Goal: Navigation & Orientation: Understand site structure

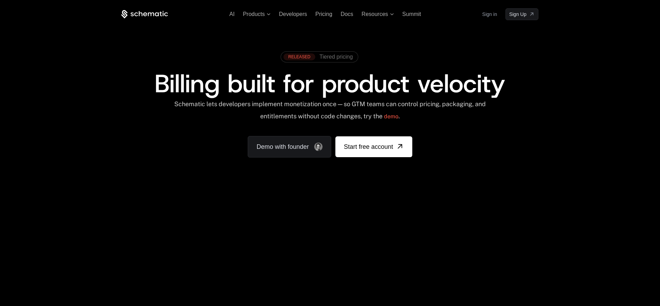
click at [492, 15] on link "Sign in" at bounding box center [489, 14] width 15 height 11
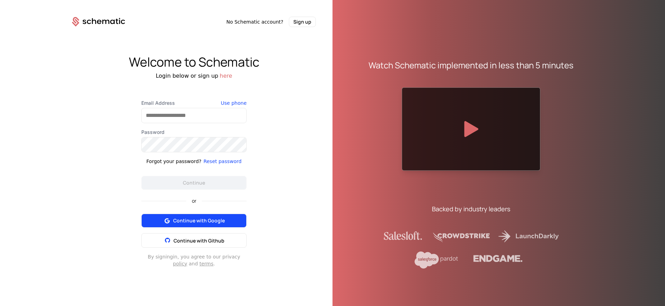
click at [204, 219] on span "Continue with Google" at bounding box center [199, 220] width 52 height 7
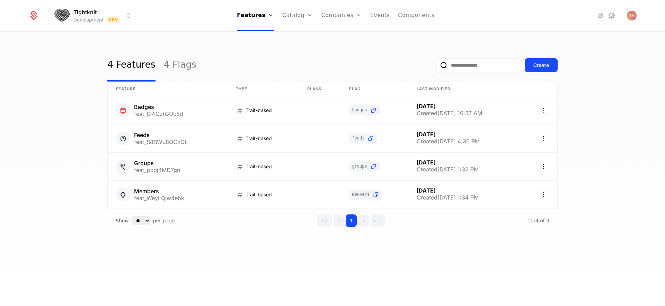
click at [288, 50] on div "4 Features 4 Flags Create" at bounding box center [332, 65] width 450 height 33
click at [336, 60] on div "4 Features 4 Flags Create" at bounding box center [332, 65] width 450 height 33
click at [343, 35] on link "Companies" at bounding box center [346, 38] width 32 height 8
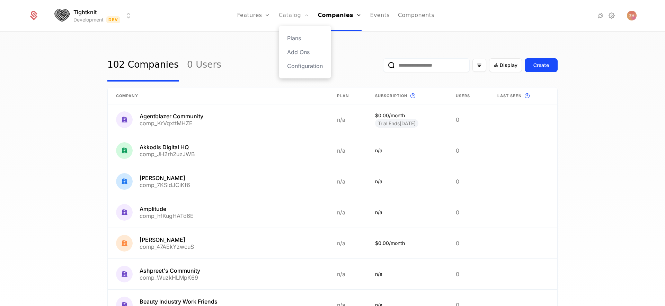
click at [304, 17] on link "Catalog" at bounding box center [294, 15] width 31 height 31
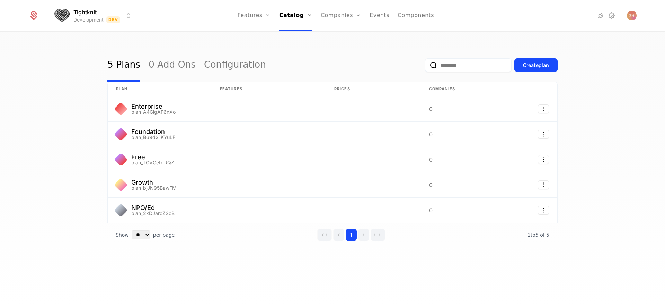
click at [306, 52] on div "5 Plans 0 Add Ons Configuration Create plan" at bounding box center [332, 65] width 450 height 33
click at [261, 12] on link "Features" at bounding box center [253, 15] width 33 height 31
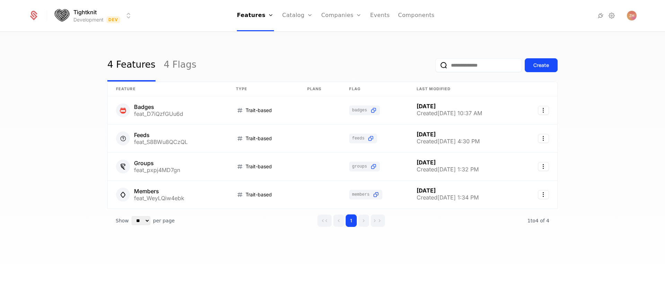
click at [333, 60] on div "4 Features 4 Flags Create" at bounding box center [332, 65] width 450 height 33
click at [333, 14] on link "Companies" at bounding box center [342, 15] width 41 height 31
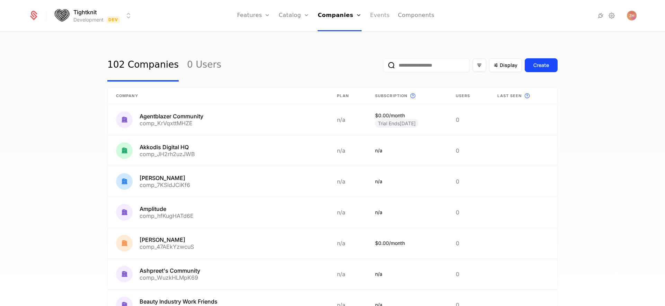
click at [377, 18] on link "Events" at bounding box center [380, 15] width 20 height 31
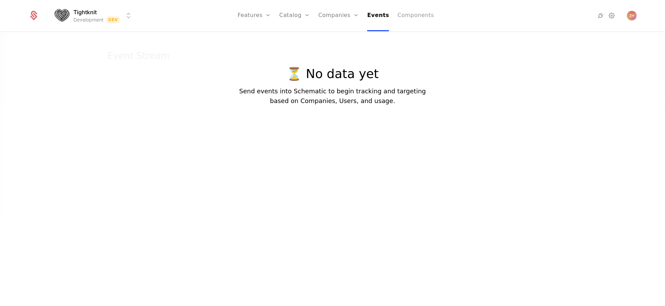
click at [410, 19] on link "Components" at bounding box center [415, 15] width 36 height 31
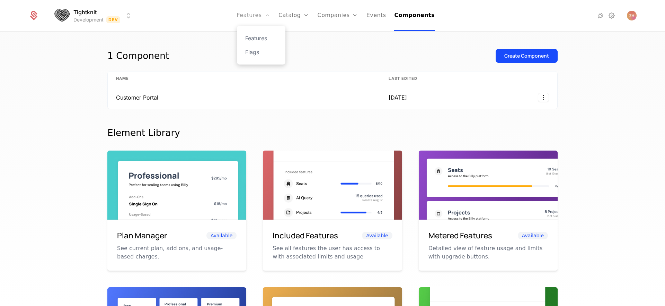
click at [263, 13] on link "Features" at bounding box center [253, 15] width 33 height 31
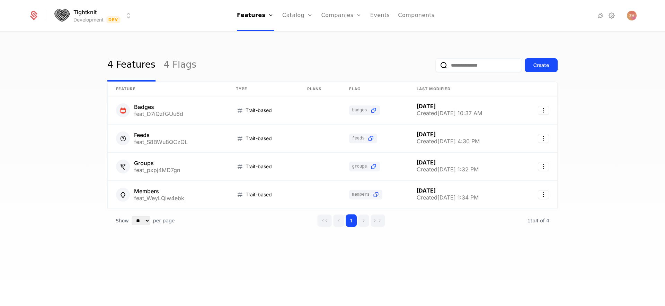
click at [226, 51] on div "4 Features 4 Flags Create" at bounding box center [332, 65] width 450 height 33
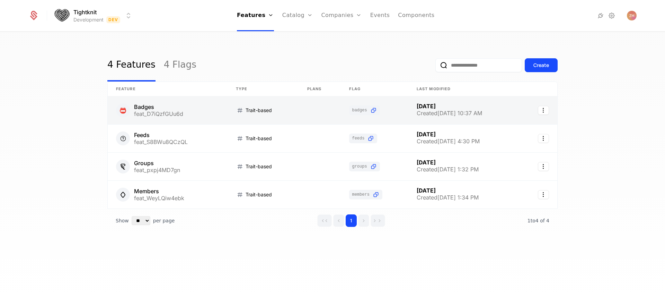
click at [151, 113] on link at bounding box center [168, 110] width 120 height 28
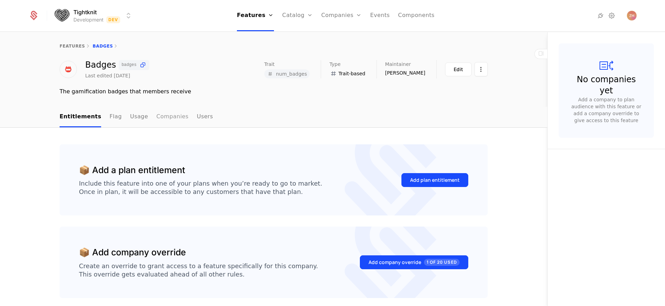
click at [170, 122] on link "Companies" at bounding box center [172, 117] width 32 height 20
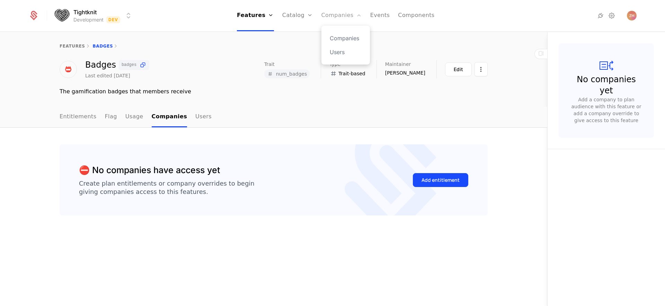
click at [327, 18] on link "Companies" at bounding box center [342, 15] width 41 height 31
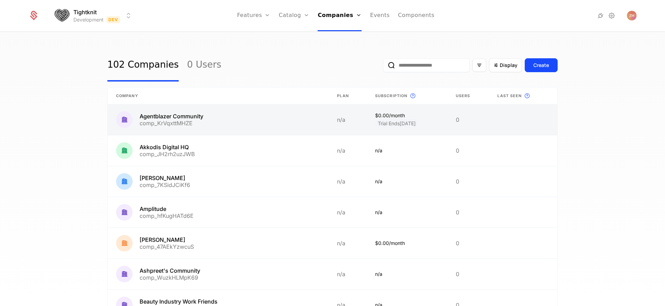
click at [218, 115] on link at bounding box center [218, 119] width 221 height 30
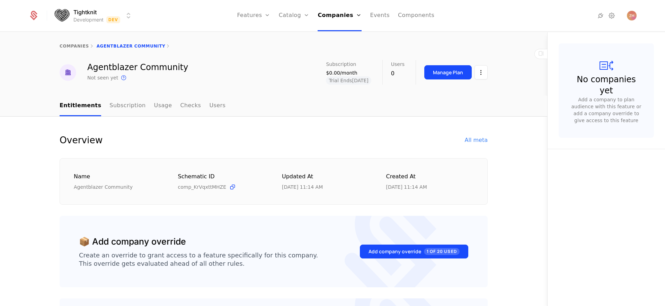
click at [190, 187] on span "comp_KrVqxttMHZE" at bounding box center [202, 186] width 49 height 7
click at [142, 104] on ul "Entitlements Subscription Usage Checks Users" at bounding box center [143, 106] width 166 height 20
click at [154, 105] on link "Usage" at bounding box center [163, 106] width 18 height 20
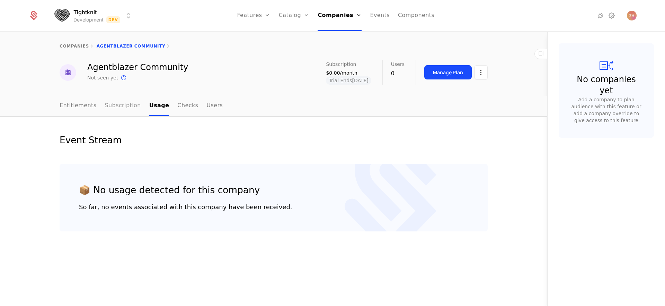
click at [129, 106] on link "Subscription" at bounding box center [123, 106] width 36 height 20
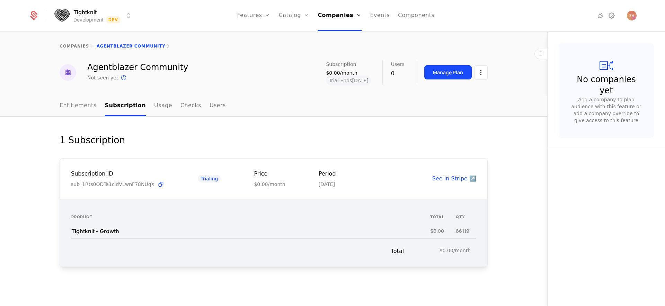
click at [237, 121] on div "1 Subscription Subscription ID sub_1Rts0ODTa1cidVLwnF78NUqX Trialing Price $0.0…" at bounding box center [273, 211] width 547 height 190
click at [185, 104] on link "Checks" at bounding box center [191, 106] width 21 height 20
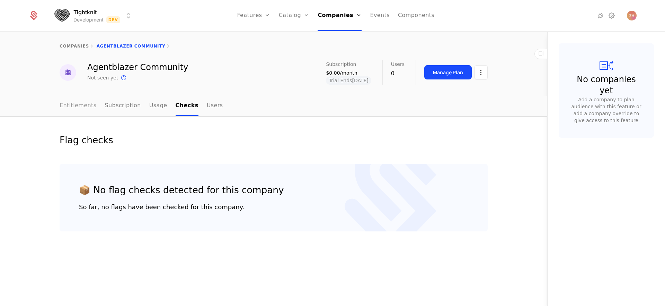
click at [78, 106] on link "Entitlements" at bounding box center [78, 106] width 37 height 20
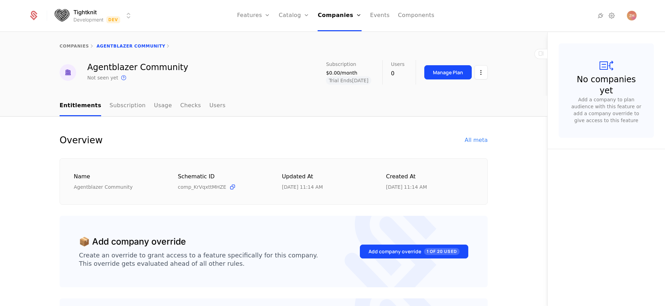
click at [246, 63] on div "Agentblazer Community Not seen yet This is the date a track or identify event a…" at bounding box center [274, 72] width 428 height 25
click at [485, 77] on html "Tightknit Development Dev Features Features Flags Catalog Plans Add Ons Configu…" at bounding box center [332, 153] width 665 height 306
click at [482, 73] on html "Tightknit Development Dev Features Features Flags Catalog Plans Add Ons Configu…" at bounding box center [332, 153] width 665 height 306
click at [256, 63] on div "Agentblazer Community Not seen yet This is the date a track or identify event a…" at bounding box center [274, 72] width 428 height 25
click at [243, 53] on div "companies Agentblazer Community" at bounding box center [273, 46] width 547 height 28
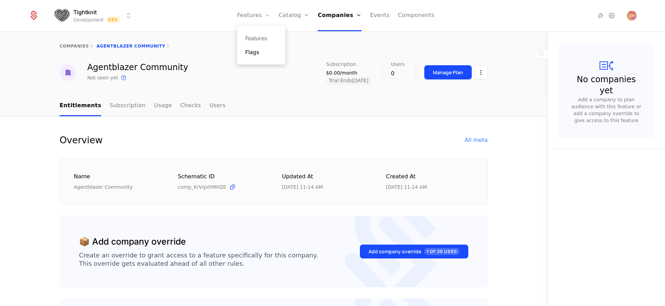
click at [254, 55] on link "Flags" at bounding box center [261, 52] width 32 height 8
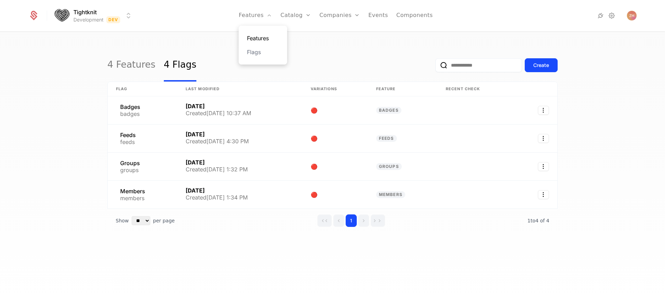
click at [263, 41] on link "Features" at bounding box center [263, 38] width 32 height 8
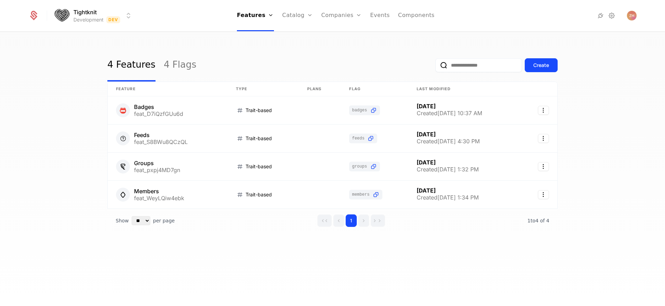
click at [222, 54] on div "4 Features 4 Flags Create" at bounding box center [332, 65] width 450 height 33
click at [277, 53] on div "4 Features 4 Flags Create" at bounding box center [332, 65] width 450 height 33
click at [300, 41] on link "Plans" at bounding box center [309, 38] width 36 height 8
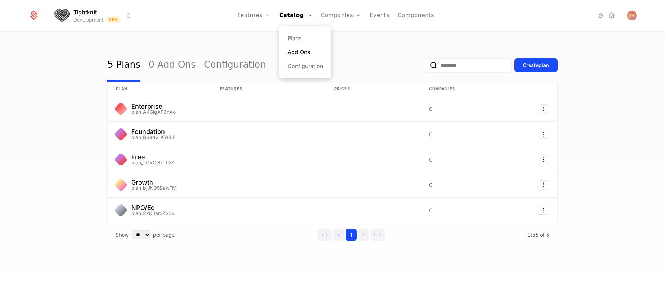
click at [300, 51] on link "Add Ons" at bounding box center [306, 52] width 36 height 8
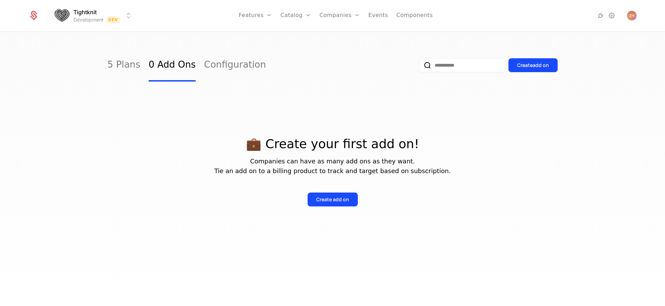
click at [328, 50] on div "5 Plans 0 Add Ons Configuration Create add on" at bounding box center [332, 65] width 450 height 33
